Goal: Transaction & Acquisition: Book appointment/travel/reservation

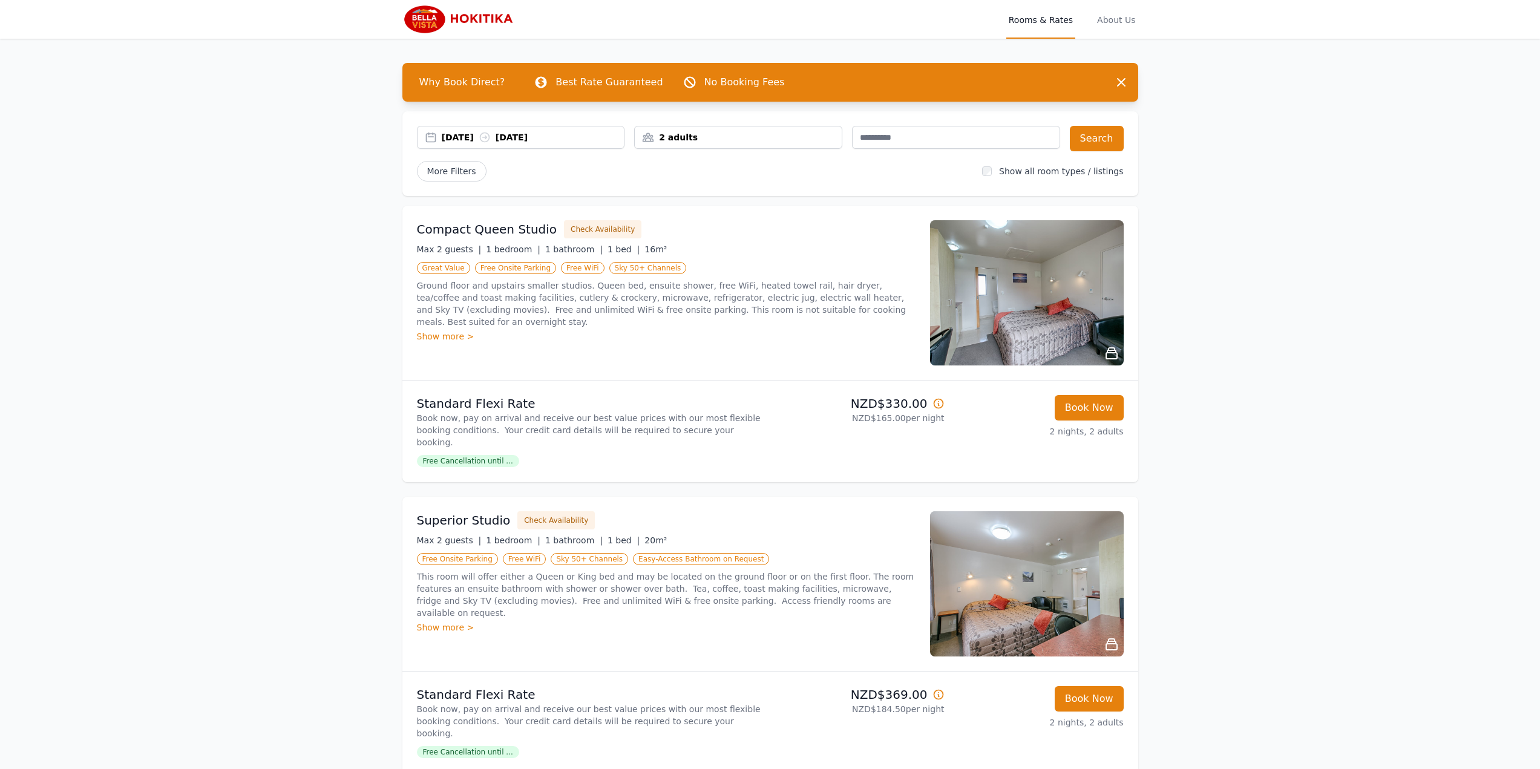
click at [760, 131] on div "2 adults" at bounding box center [738, 137] width 208 height 23
click at [723, 215] on icon at bounding box center [725, 219] width 10 height 10
click at [1090, 135] on button "Search" at bounding box center [1097, 138] width 54 height 25
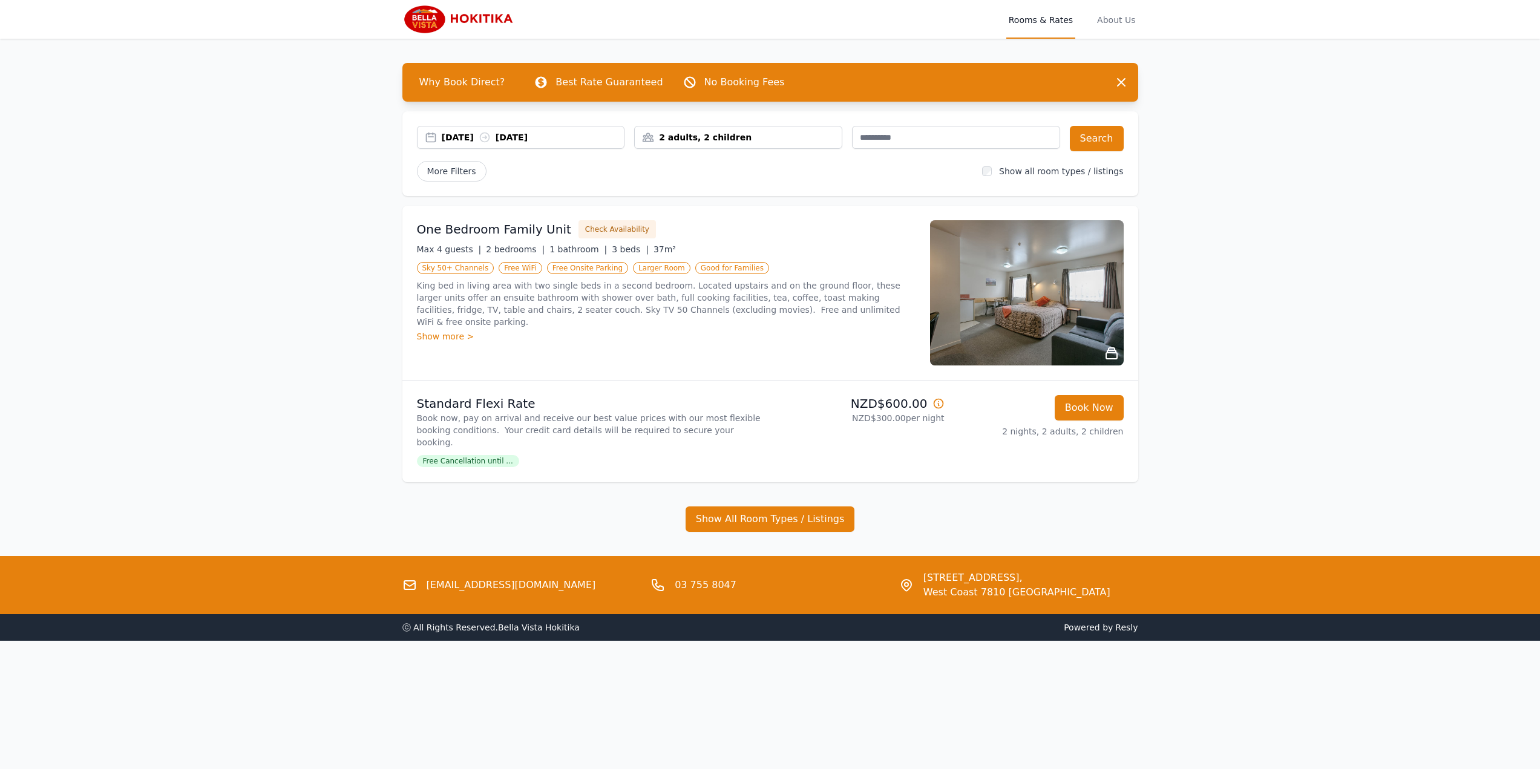
click at [1011, 278] on img at bounding box center [1027, 292] width 194 height 145
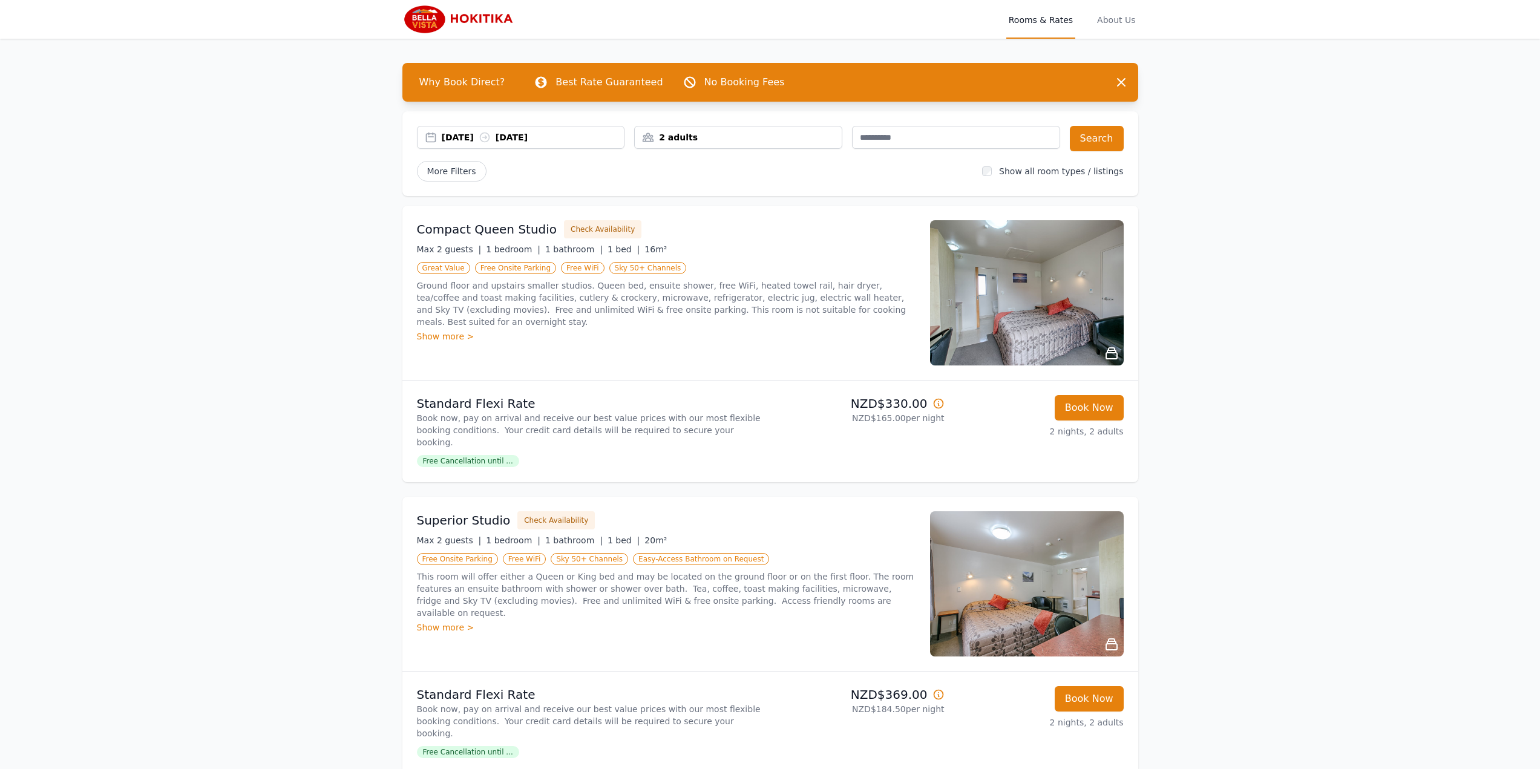
click at [691, 131] on div "2 adults" at bounding box center [738, 137] width 207 height 12
click at [722, 217] on icon at bounding box center [725, 219] width 10 height 10
click at [779, 139] on div "2 adults, 2 children" at bounding box center [738, 138] width 206 height 12
click at [1104, 146] on button "Search" at bounding box center [1097, 138] width 54 height 25
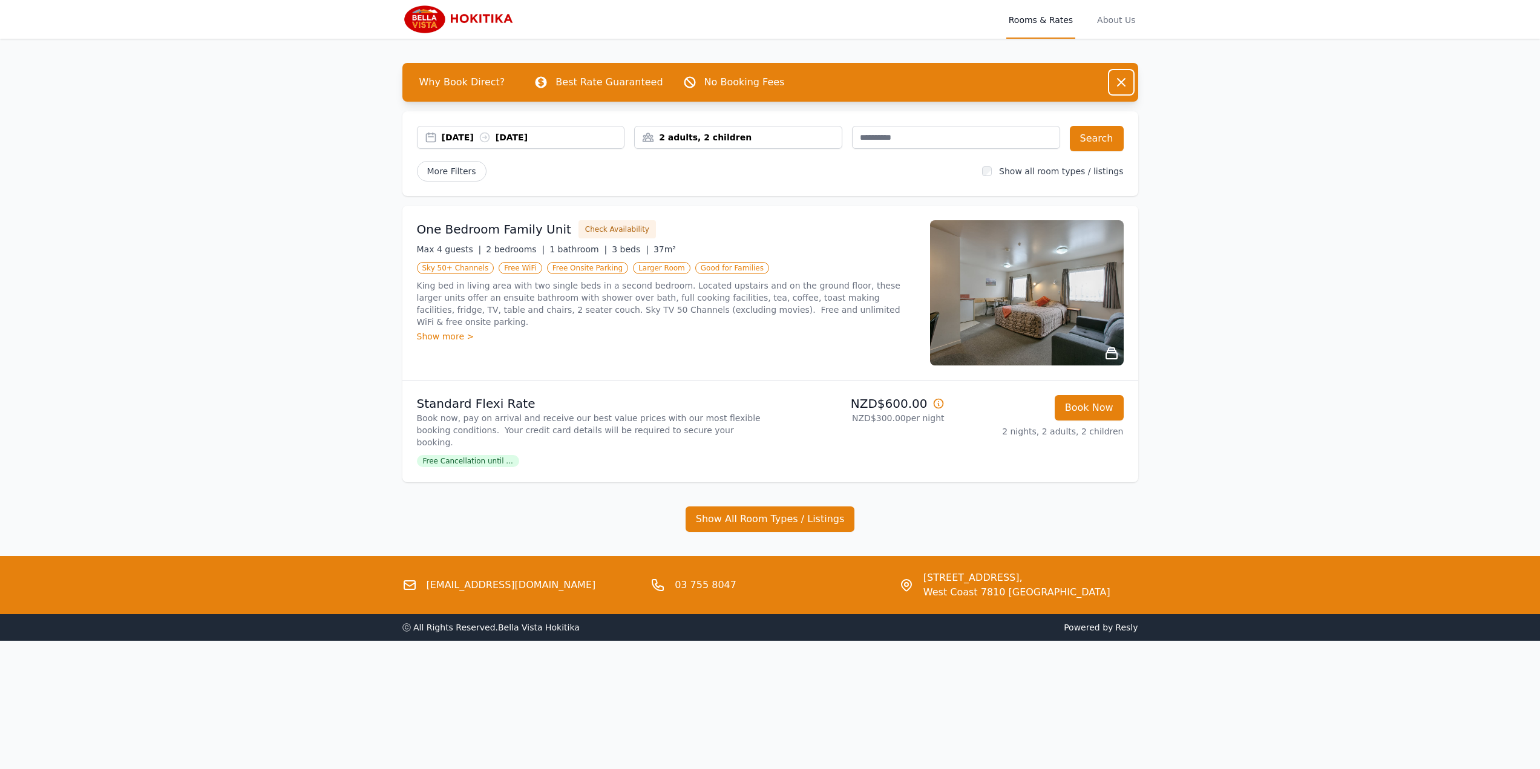
click at [1120, 79] on icon "button" at bounding box center [1121, 82] width 15 height 15
